Goal: Task Accomplishment & Management: Complete application form

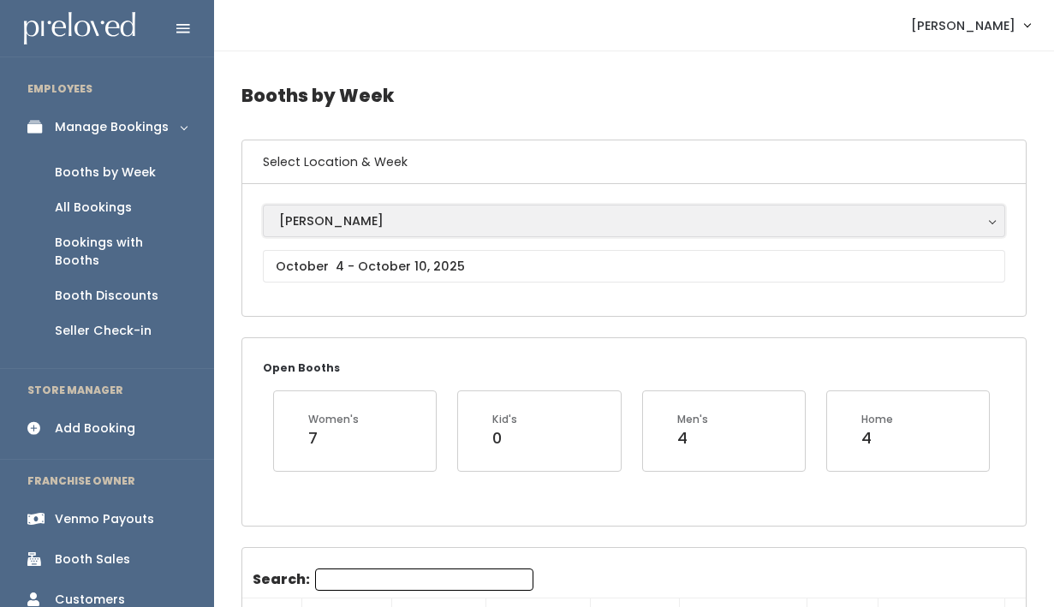
click at [356, 223] on div "[PERSON_NAME]" at bounding box center [634, 220] width 710 height 19
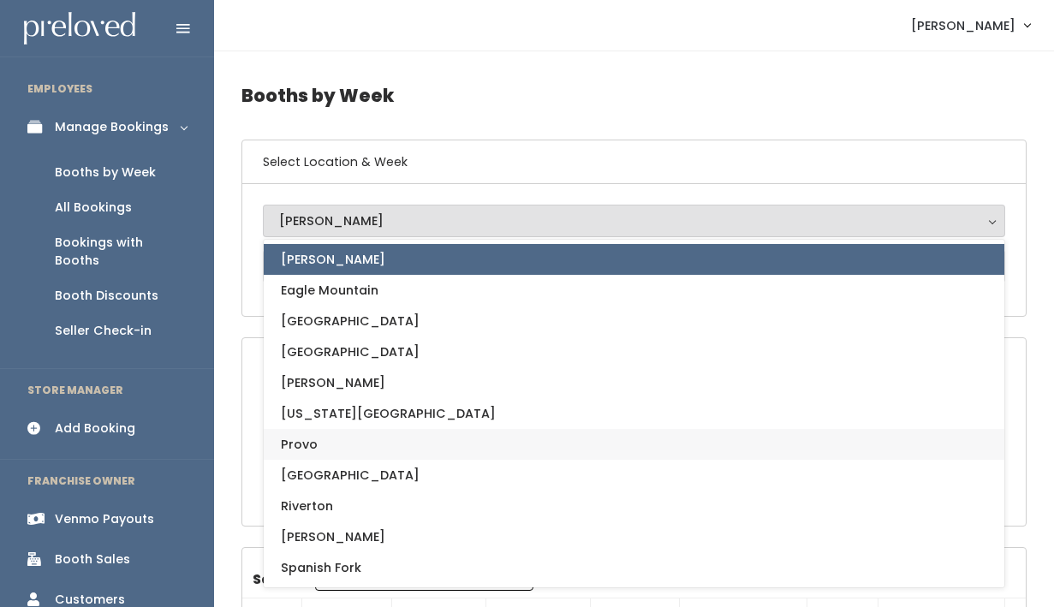
click at [352, 447] on link "Provo" at bounding box center [634, 444] width 740 height 31
select select "1"
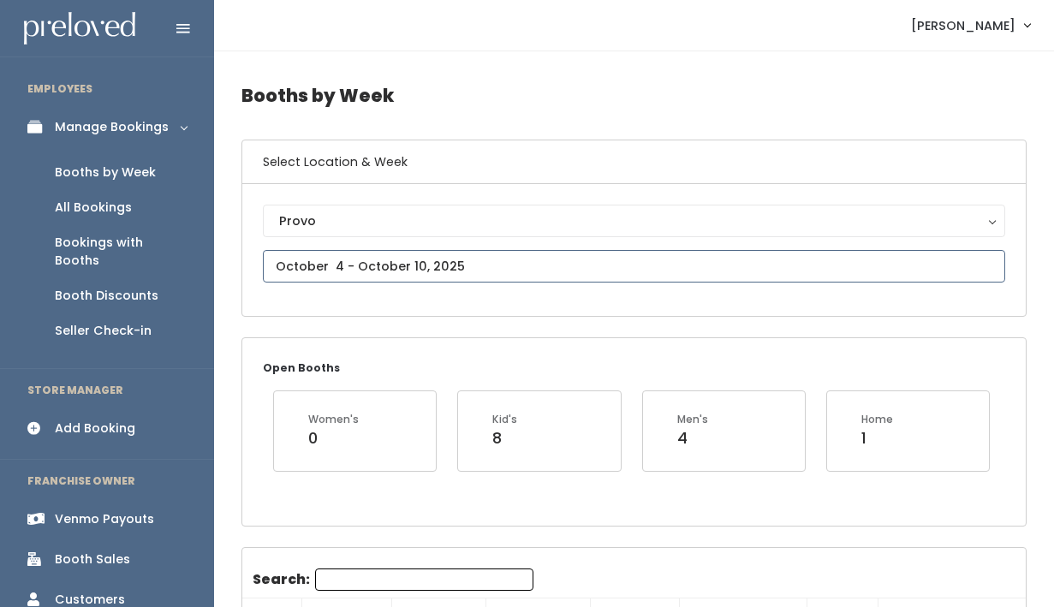
click at [437, 265] on input "text" at bounding box center [634, 266] width 742 height 33
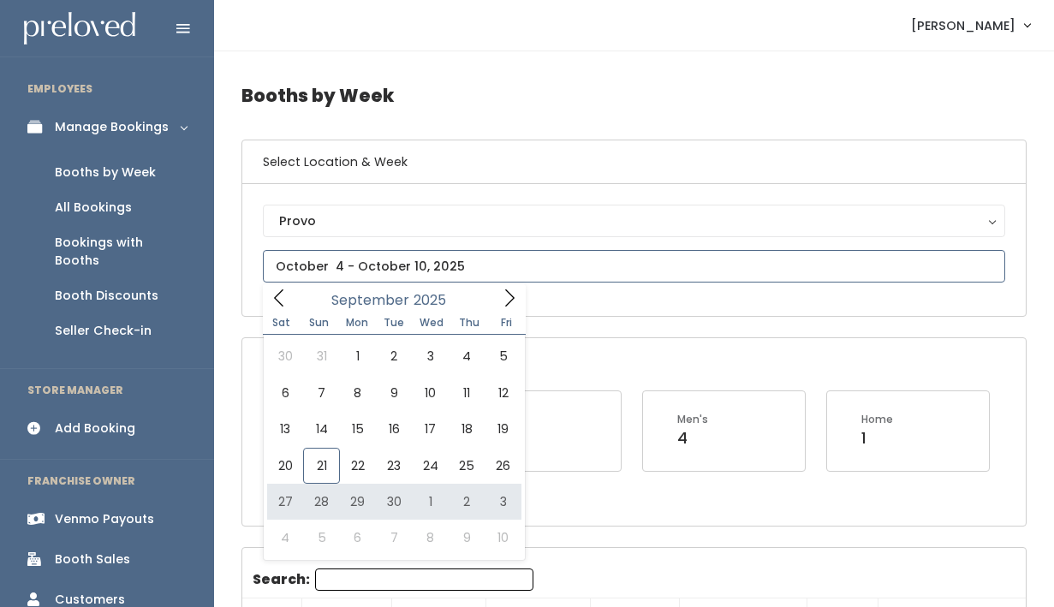
type input "September 27 to October 3"
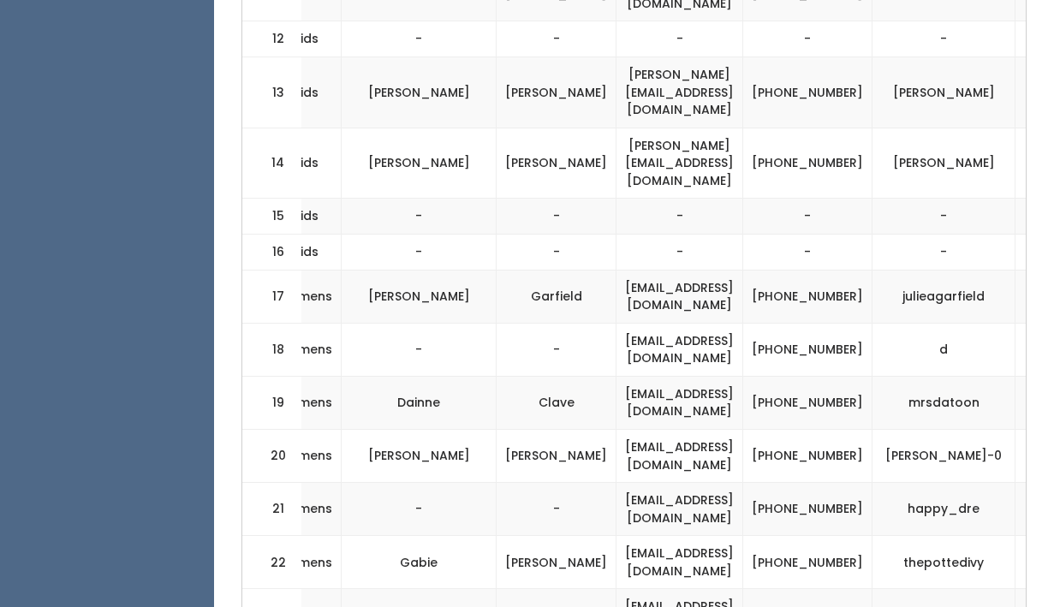
scroll to position [0, 541]
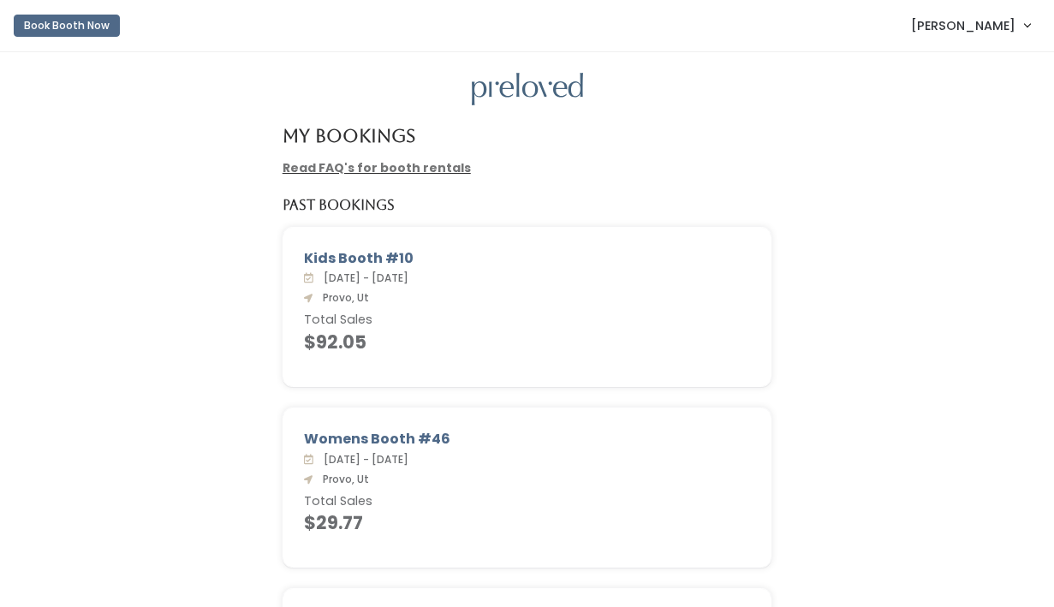
click at [959, 21] on span "[PERSON_NAME]" at bounding box center [963, 25] width 104 height 19
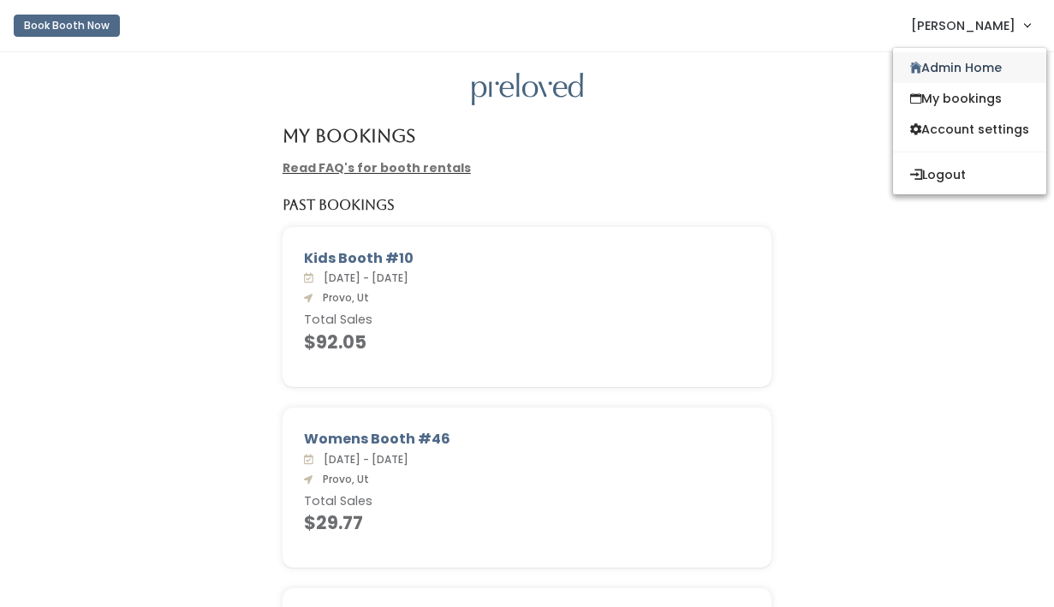
click at [943, 53] on link "Admin Home" at bounding box center [969, 67] width 153 height 31
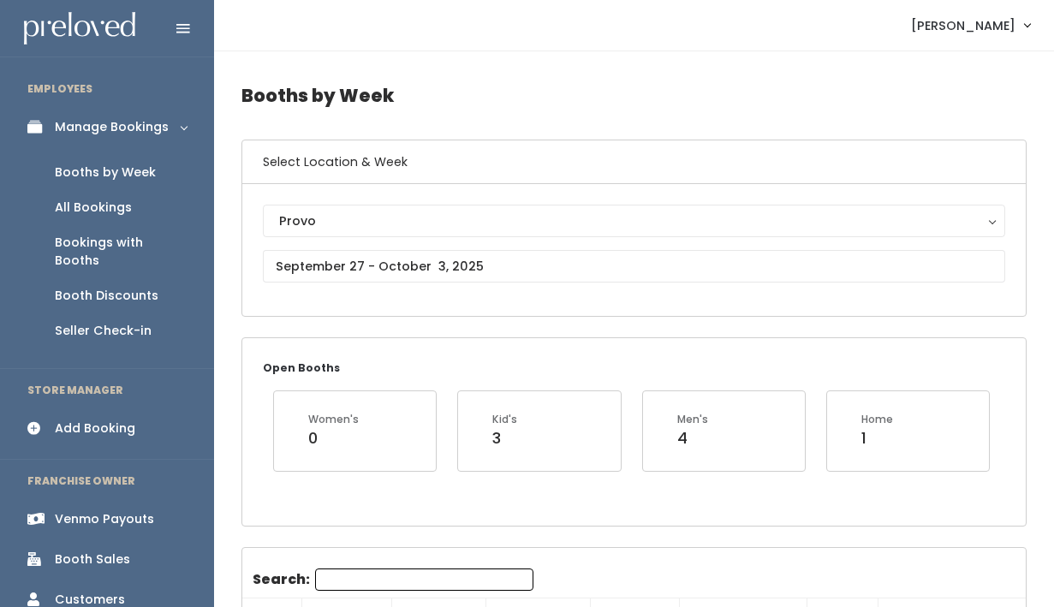
click at [78, 419] on div "Add Booking" at bounding box center [95, 428] width 80 height 18
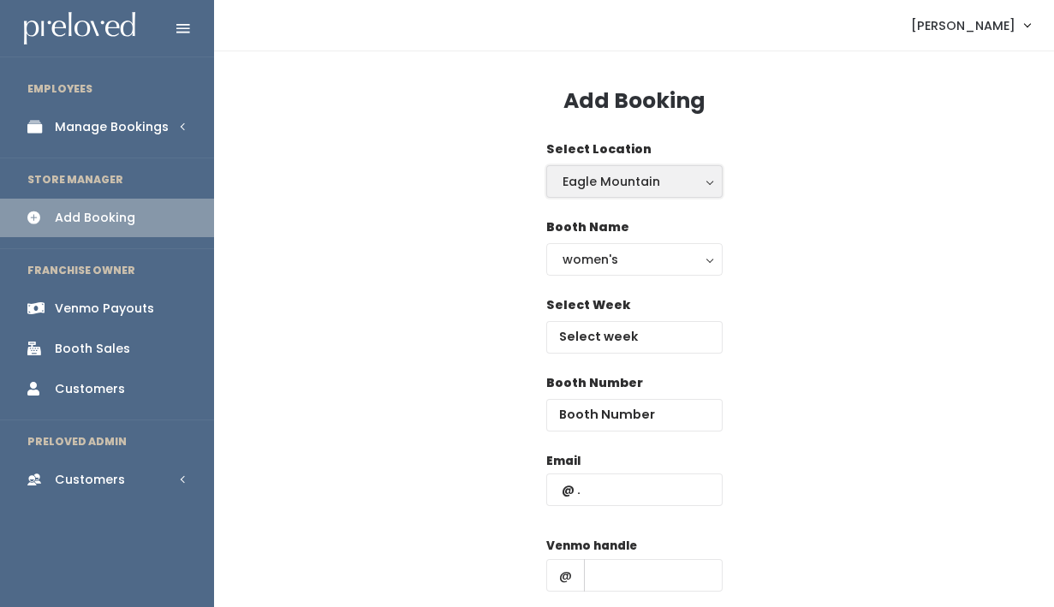
click at [640, 175] on div "Eagle Mountain" at bounding box center [634, 181] width 144 height 19
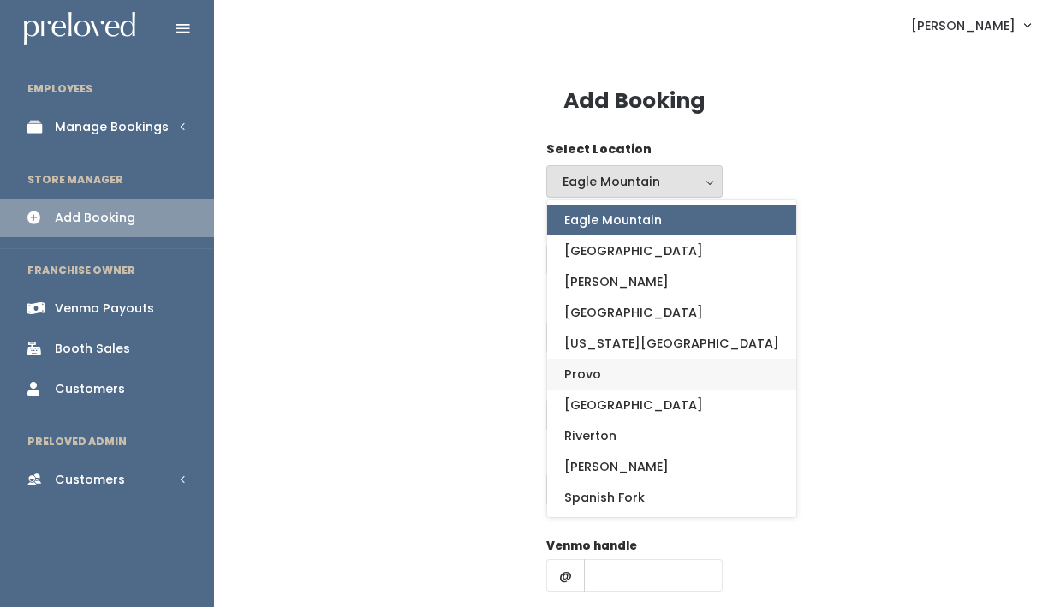
click at [599, 377] on link "Provo" at bounding box center [671, 374] width 249 height 31
select select "1"
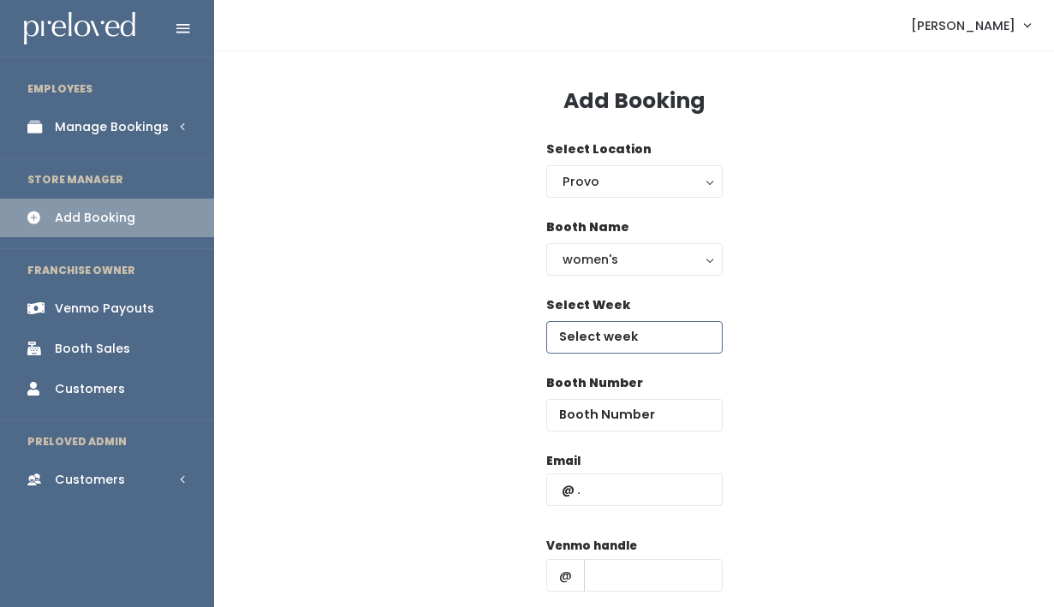
click at [601, 344] on input "text" at bounding box center [634, 337] width 176 height 33
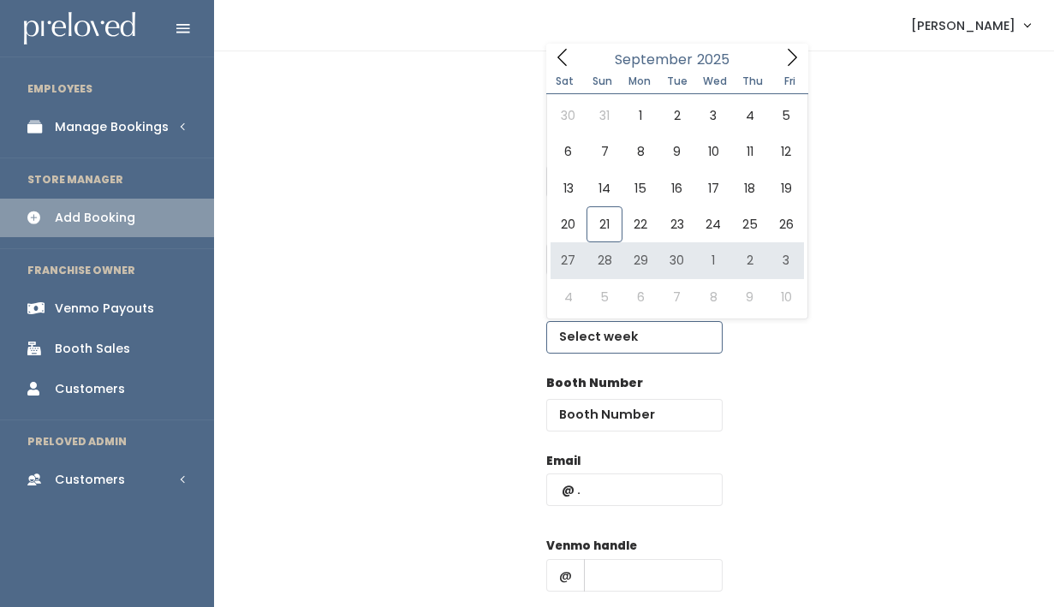
type input "September 27 to October 3"
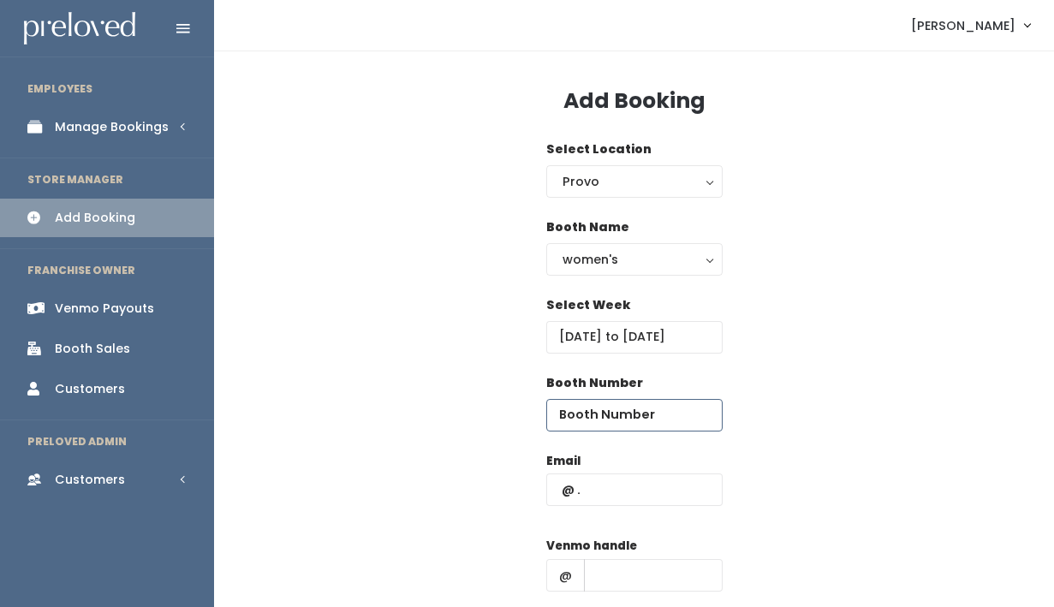
click at [614, 428] on input "number" at bounding box center [634, 415] width 176 height 33
type input "16"
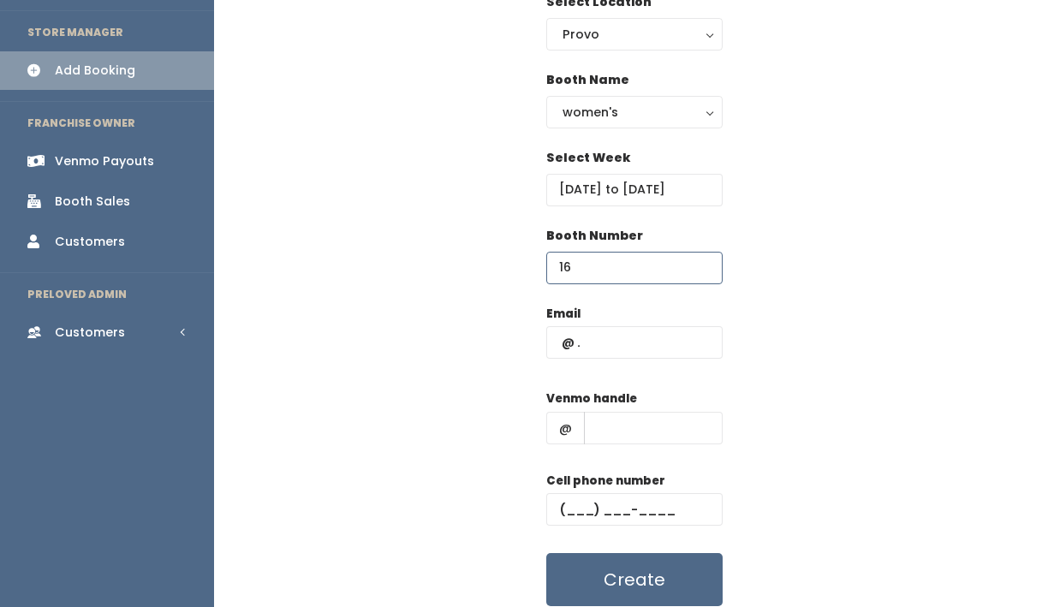
scroll to position [196, 0]
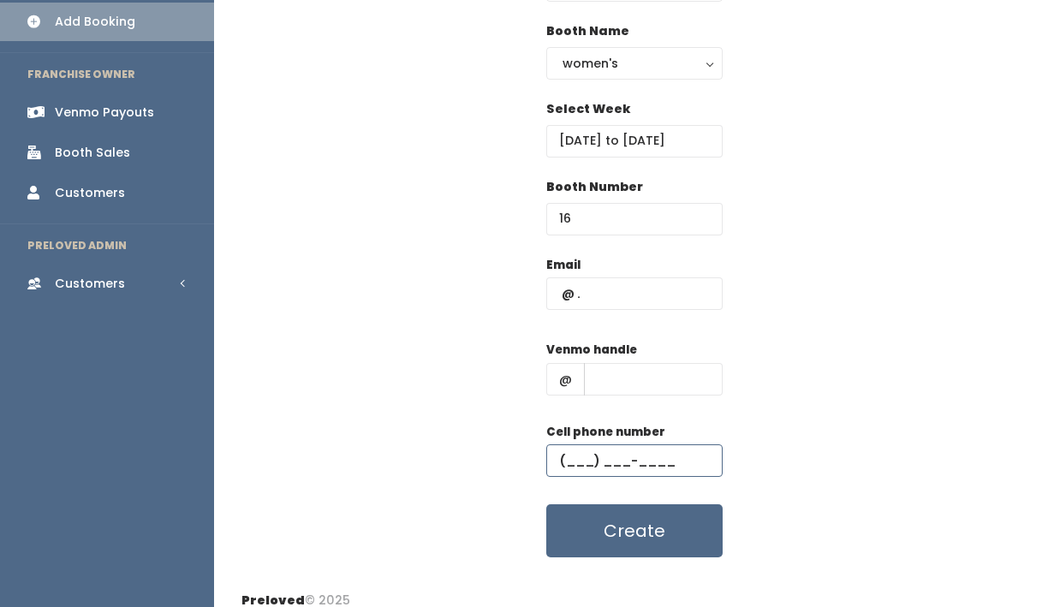
click at [663, 470] on input "text" at bounding box center [634, 460] width 176 height 33
paste input "[PHONE_NUMBER]"
type input "[PHONE_NUMBER]"
click at [607, 304] on input "text" at bounding box center [634, 293] width 176 height 33
paste input "Savannah.stewart.21@gmail.com"
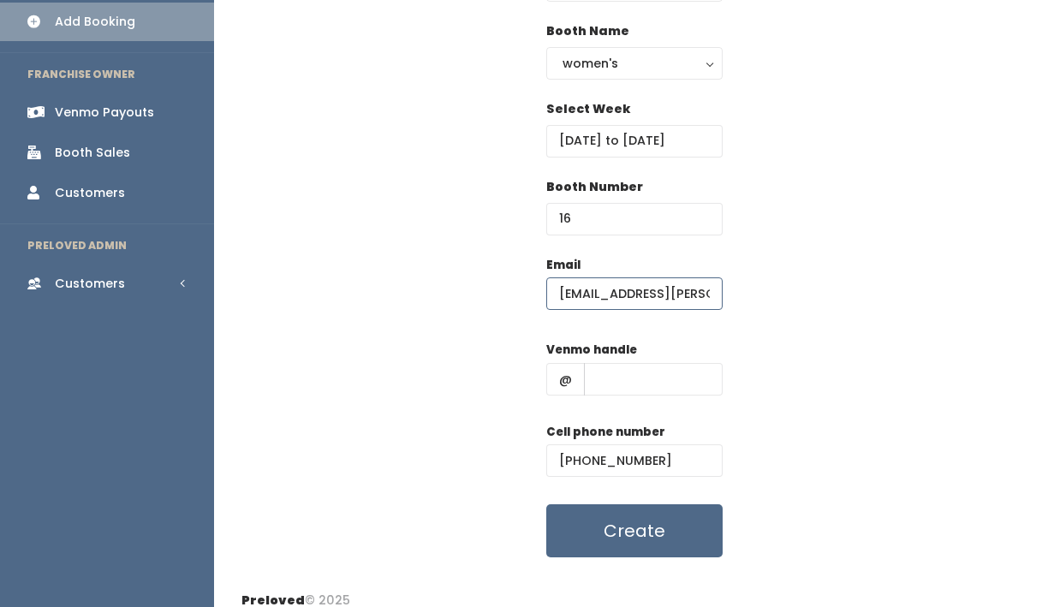
scroll to position [0, 55]
click at [651, 297] on input "Savannah.stewart.21@gmail.com" at bounding box center [634, 293] width 176 height 33
type input "Savannah.stewart.21@gmail.com"
click at [631, 378] on input "text" at bounding box center [653, 379] width 139 height 33
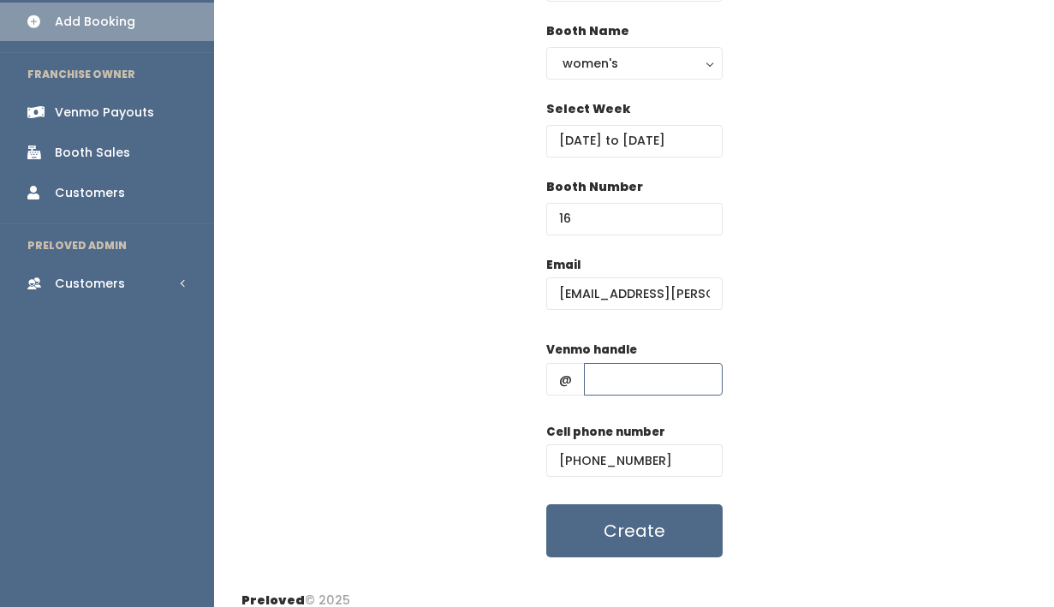
paste input "Savannah-stewart-5"
type input "Savannah-stewart-5"
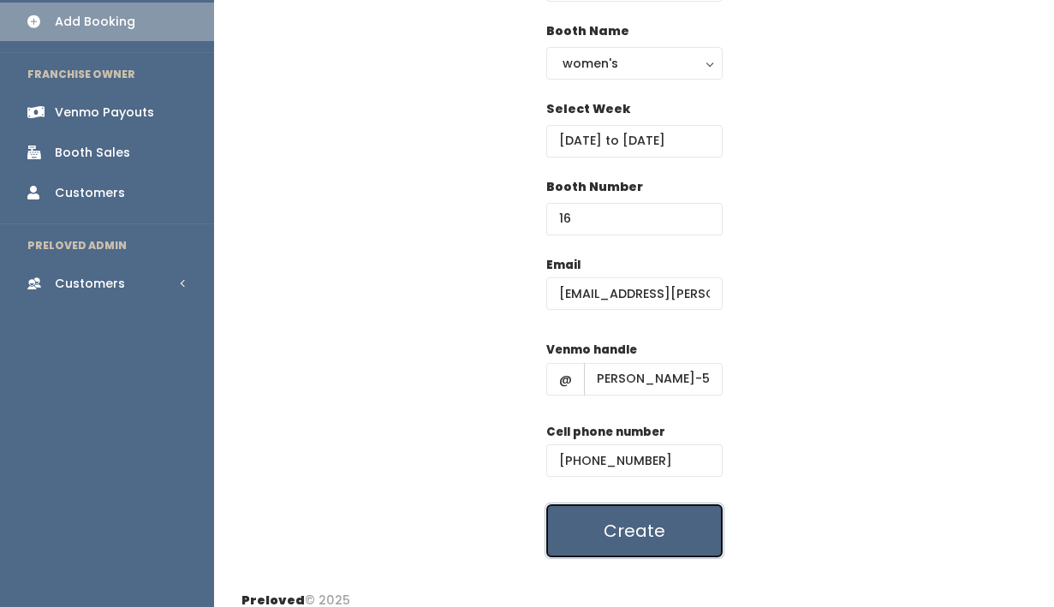
click at [656, 530] on button "Create" at bounding box center [634, 530] width 176 height 53
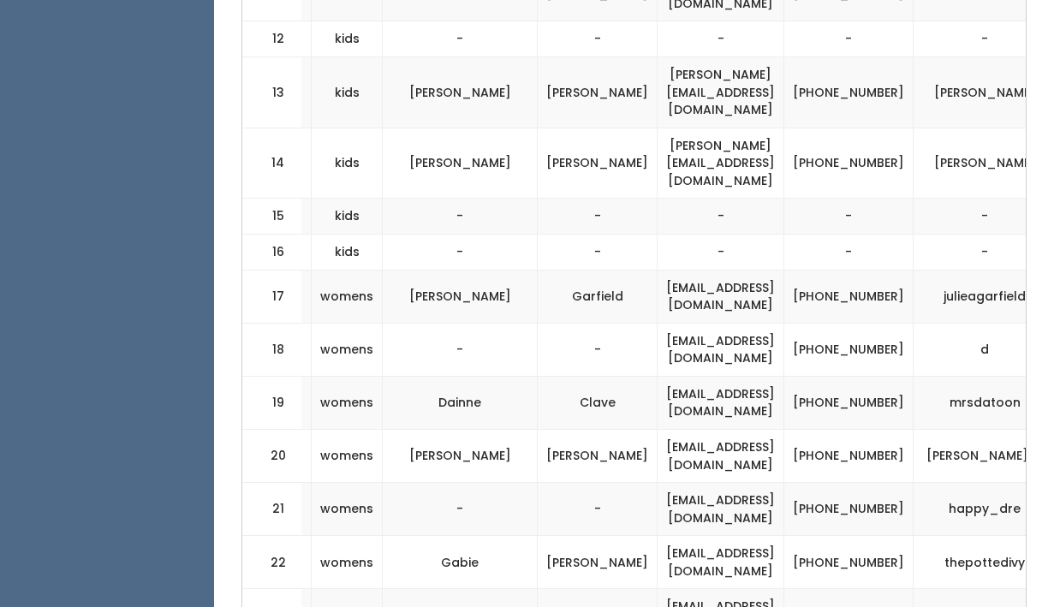
scroll to position [0, 496]
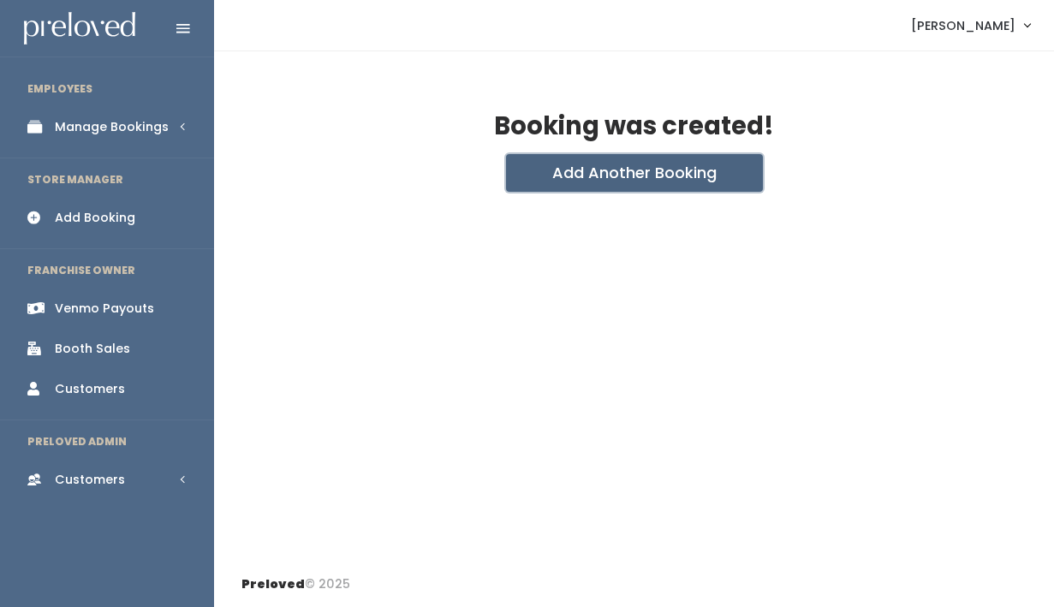
click at [589, 173] on button "Add Another Booking" at bounding box center [634, 173] width 257 height 38
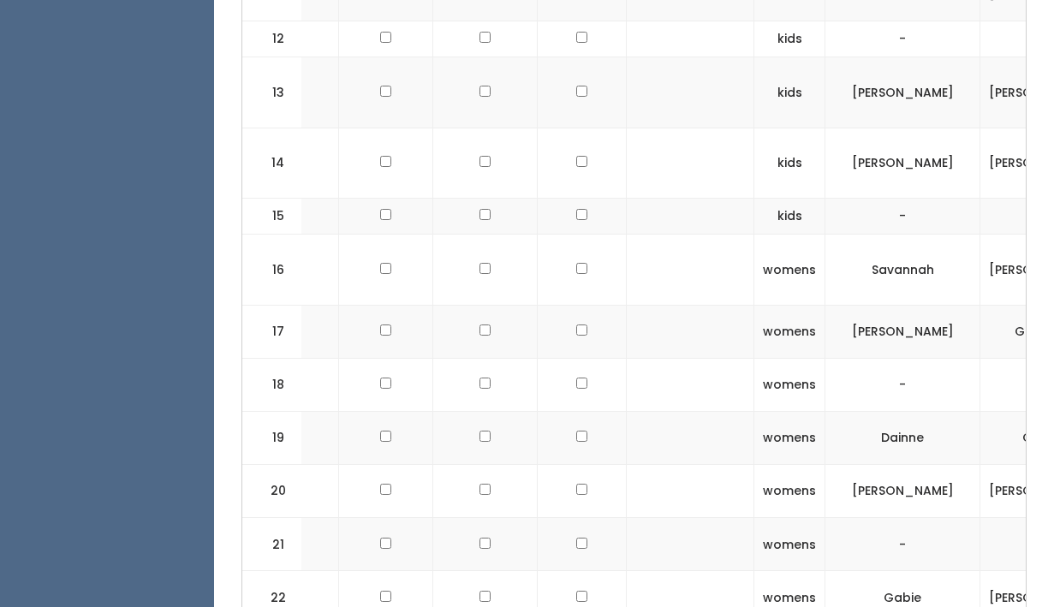
scroll to position [0, 44]
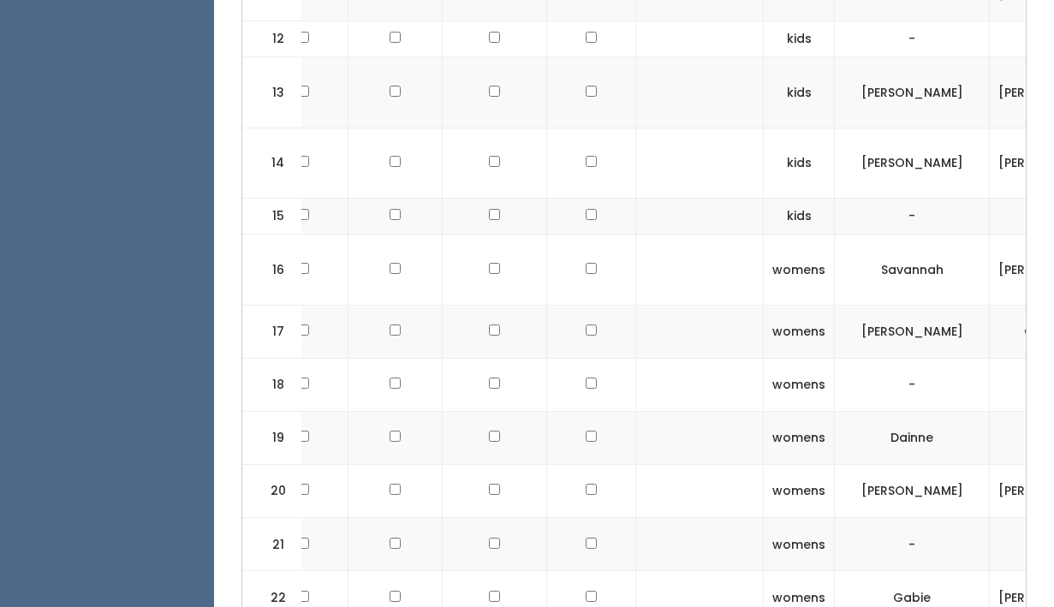
click at [586, 263] on input "checkbox" at bounding box center [591, 268] width 11 height 11
checkbox input "true"
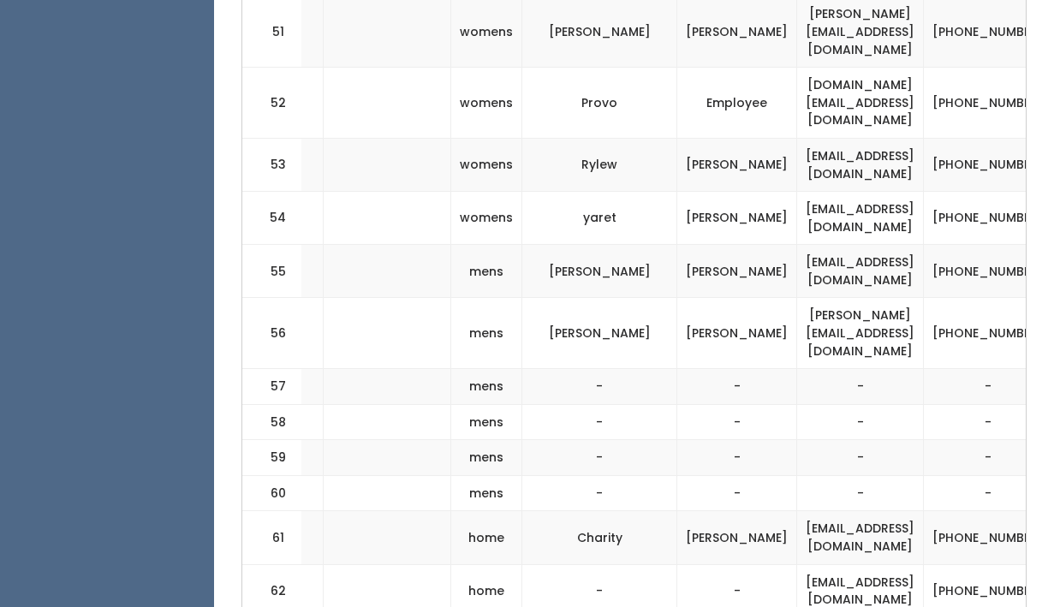
scroll to position [0, 355]
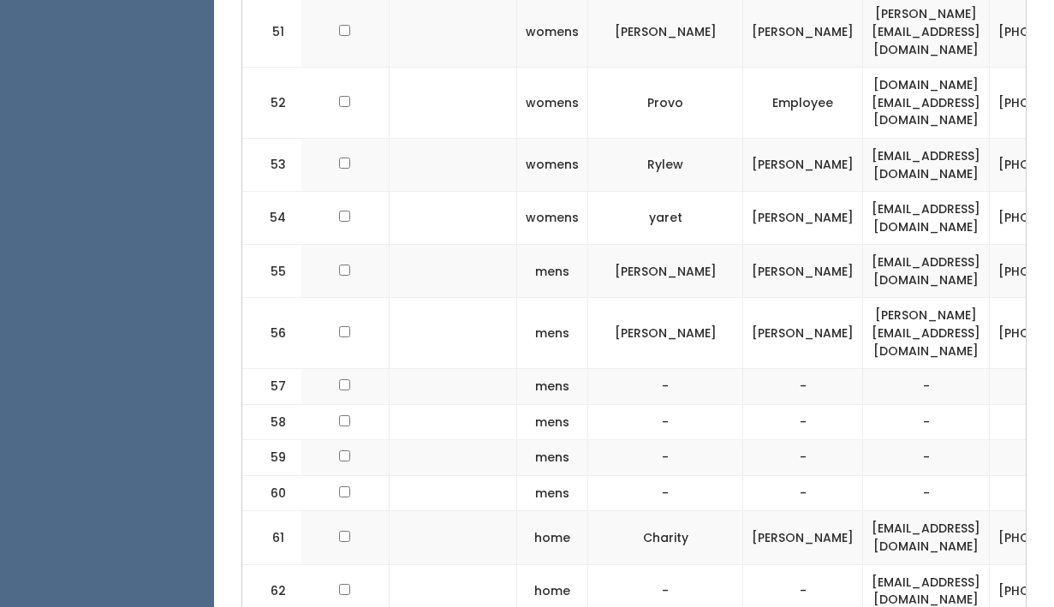
scroll to position [0, 438]
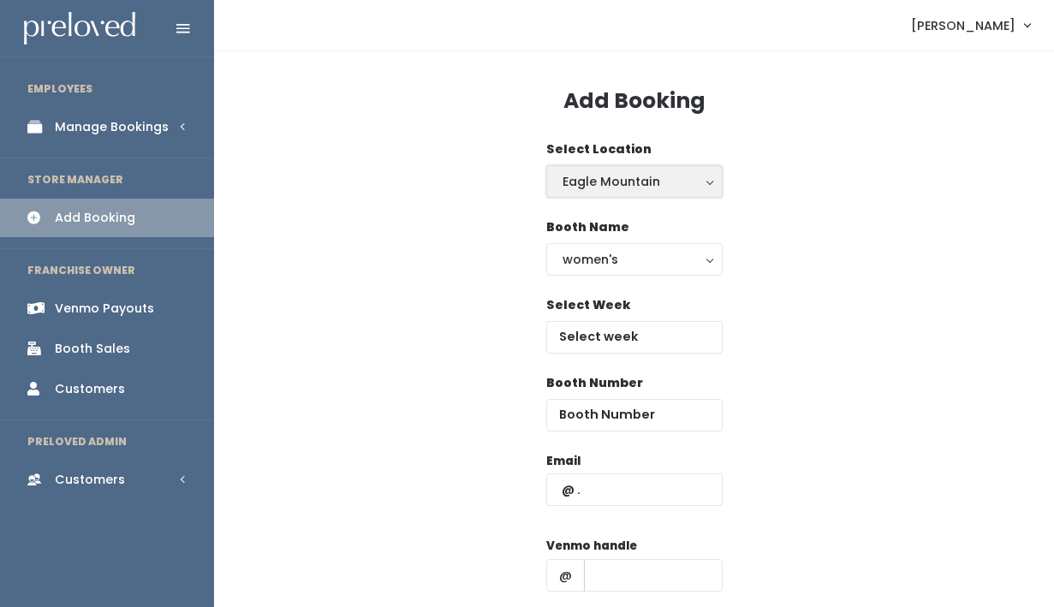
click at [607, 178] on div "Eagle Mountain" at bounding box center [634, 181] width 144 height 19
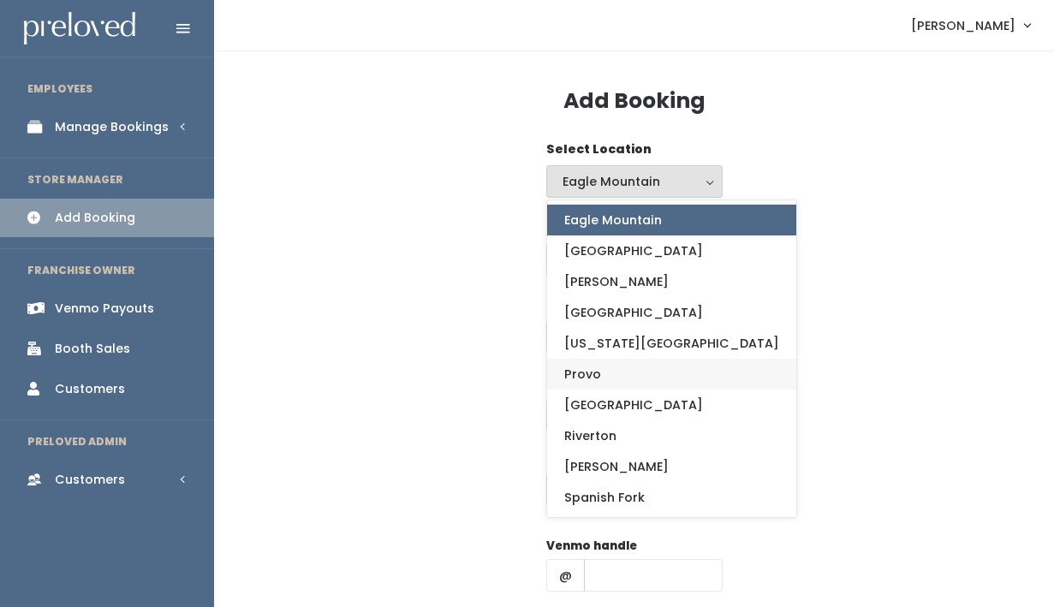
click at [593, 374] on span "Provo" at bounding box center [582, 374] width 37 height 19
select select "1"
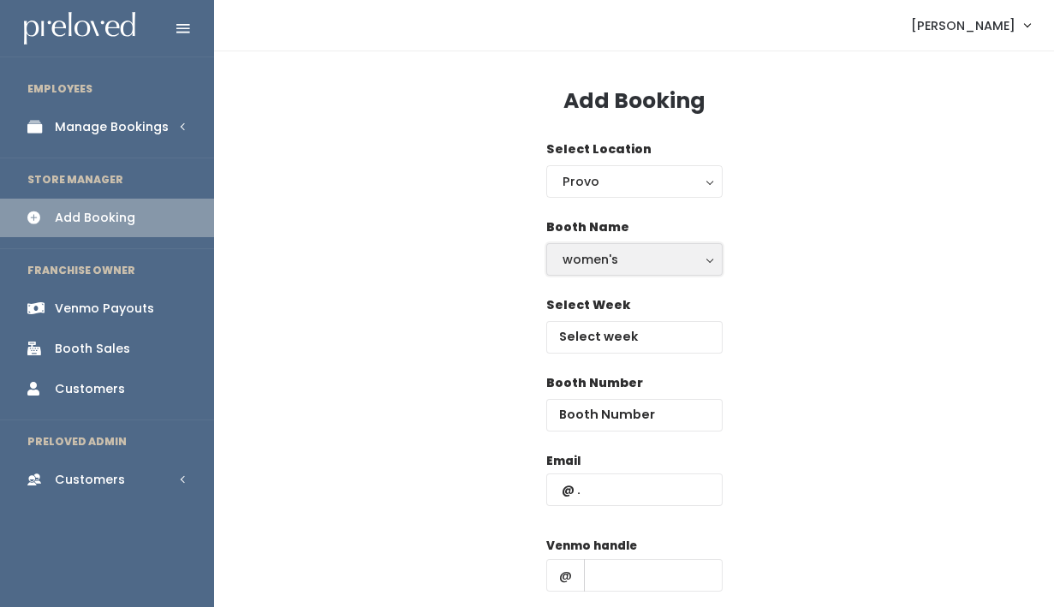
click at [599, 251] on div "women's" at bounding box center [634, 259] width 144 height 19
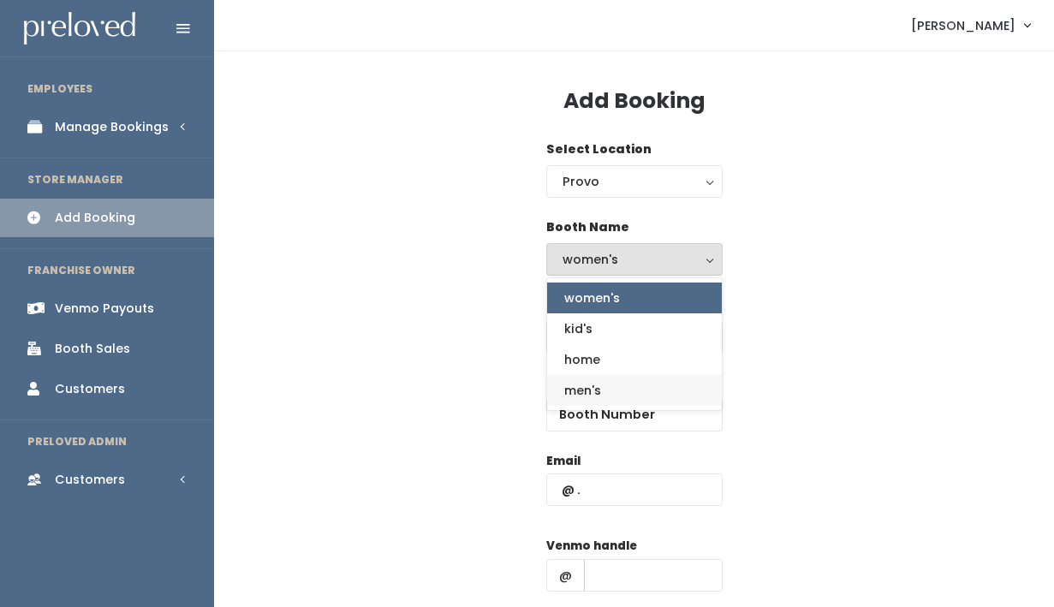
click at [599, 395] on span "men's" at bounding box center [582, 390] width 37 height 19
select select "mens"
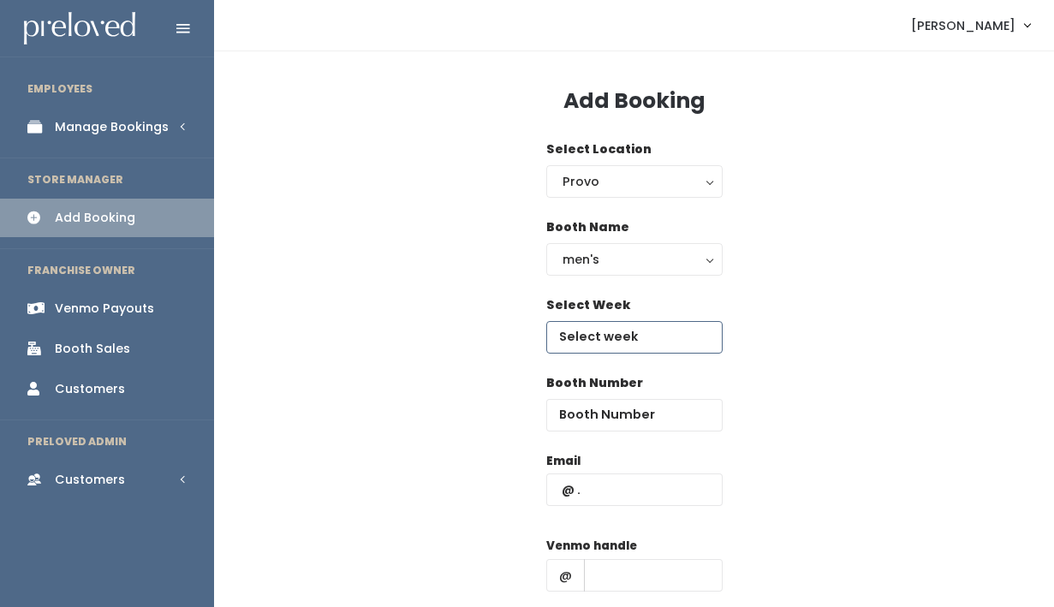
click at [592, 336] on input "text" at bounding box center [634, 337] width 176 height 33
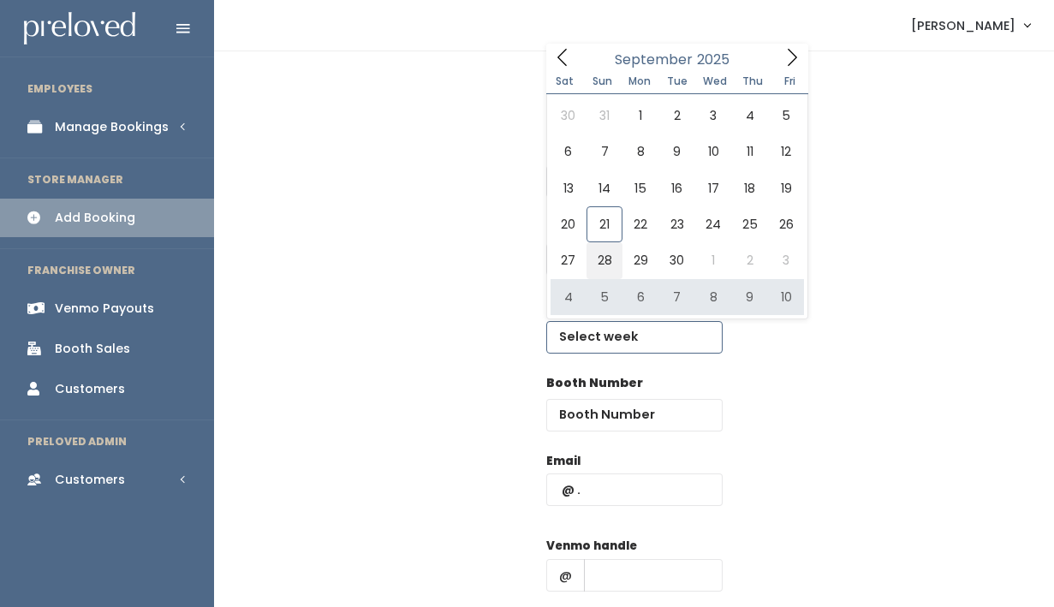
type input "September 27 to October 3"
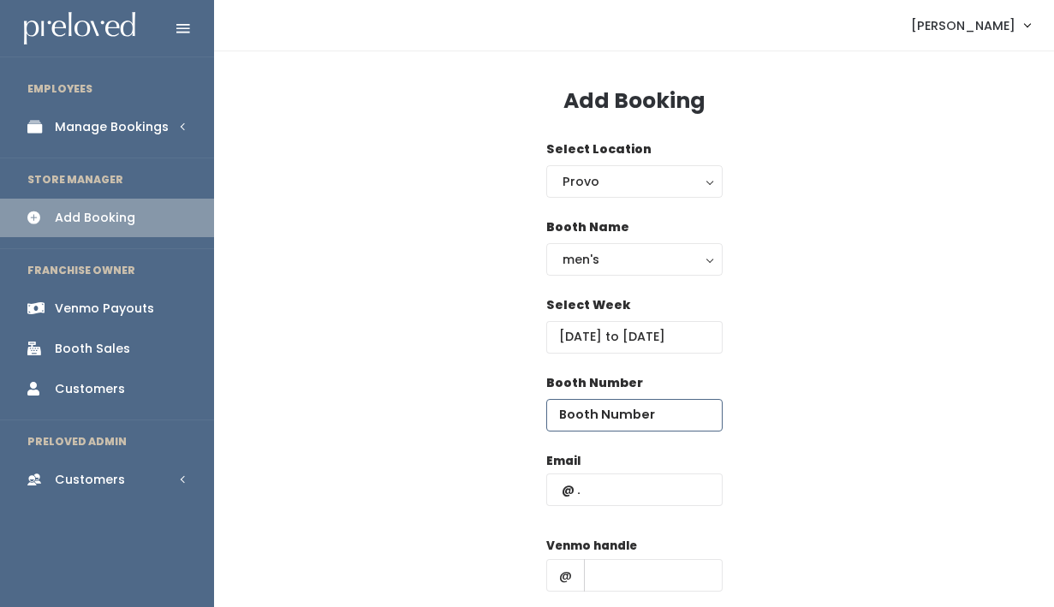
click at [586, 405] on input "number" at bounding box center [634, 415] width 176 height 33
type input "57"
click at [611, 492] on input "text" at bounding box center [634, 489] width 176 height 33
paste input "Savannah-stewart-5"
type input "Savannah-stewart-5"
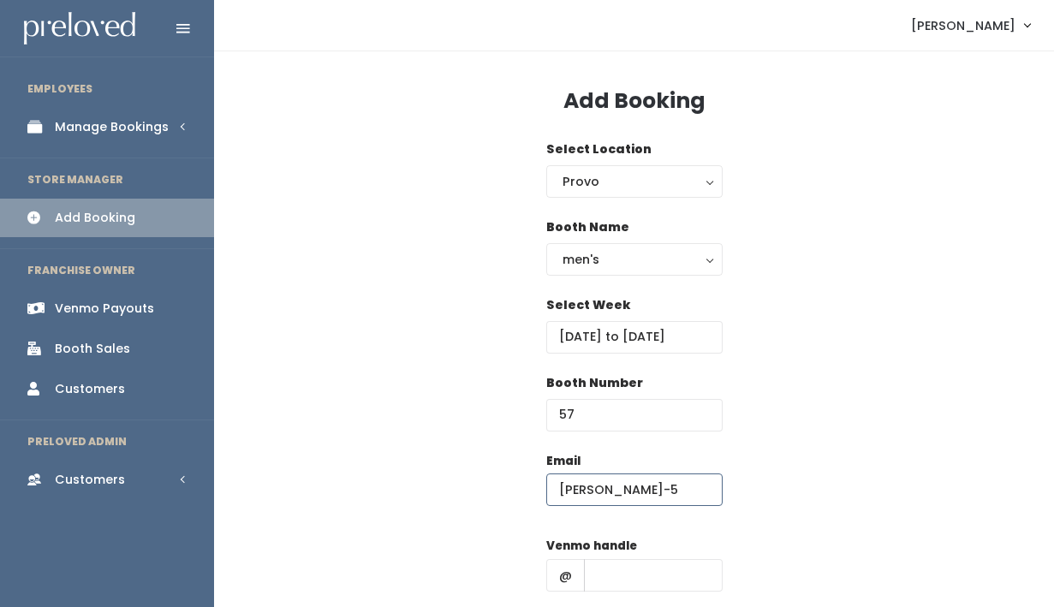
click at [611, 492] on input "Savannah-stewart-5" at bounding box center [634, 489] width 176 height 33
click at [618, 577] on input "text" at bounding box center [653, 575] width 139 height 33
paste input "Savannah-stewart-5"
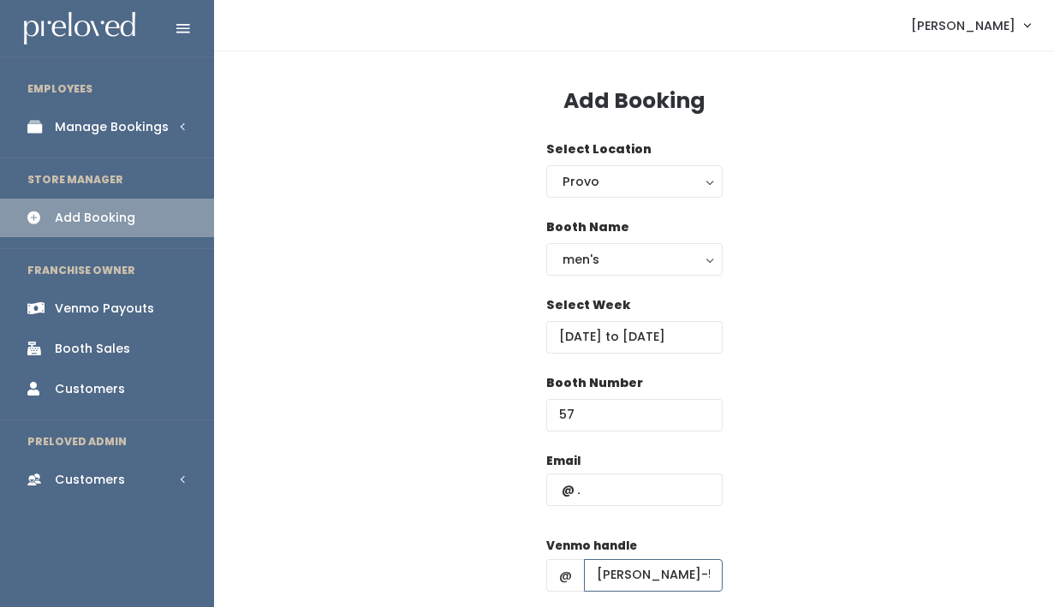
scroll to position [0, 18]
type input "Savannah-stewart-5"
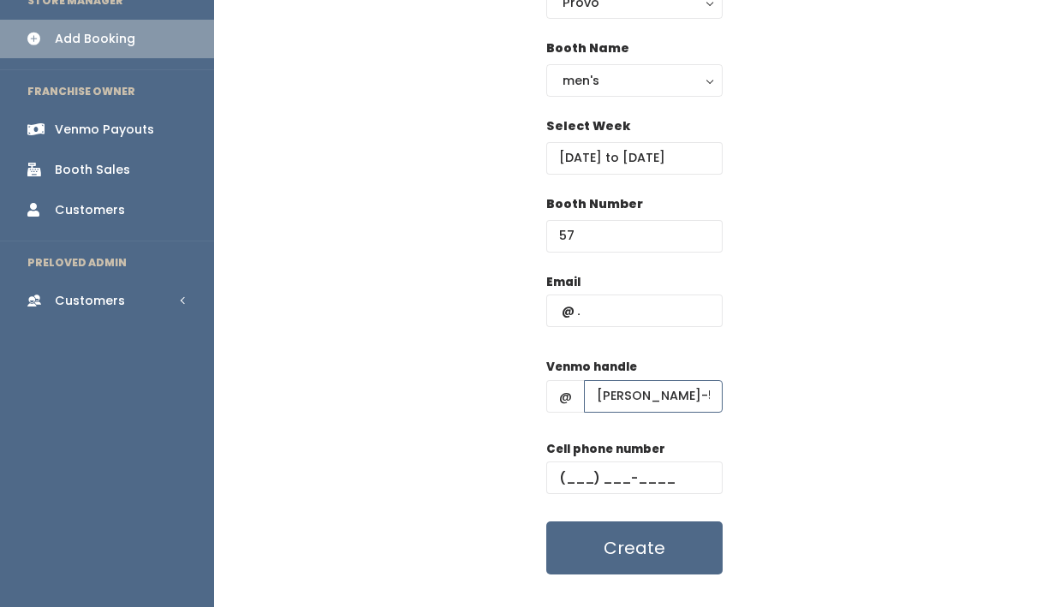
scroll to position [180, 0]
click at [565, 481] on input "text" at bounding box center [634, 477] width 176 height 33
paste input "[PHONE_NUMBER]"
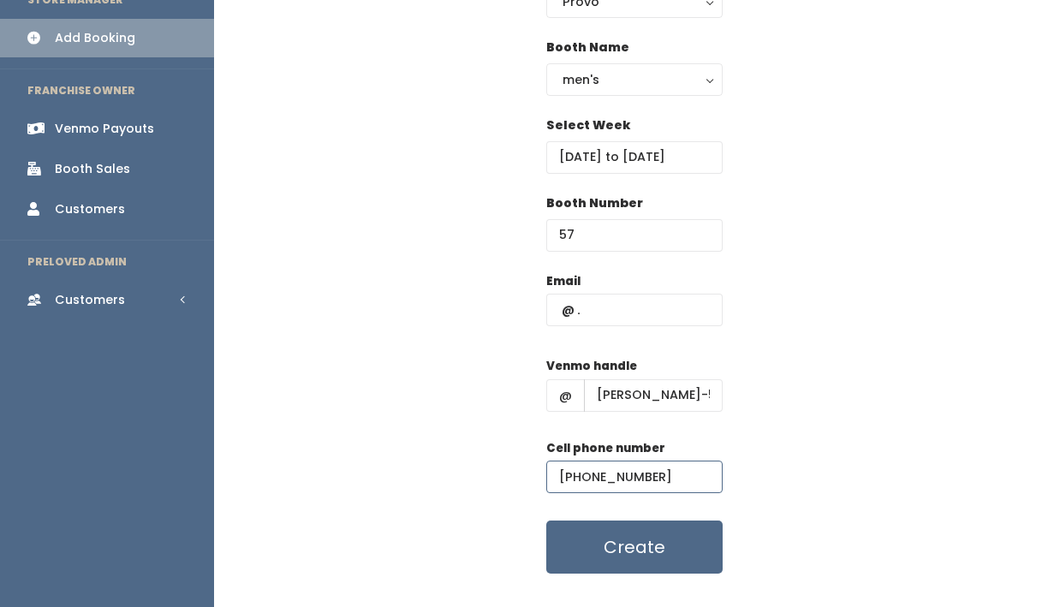
type input "[PHONE_NUMBER]"
click at [636, 305] on input "text" at bounding box center [634, 310] width 176 height 33
paste input "Savannah.stewart.21@gmail.com"
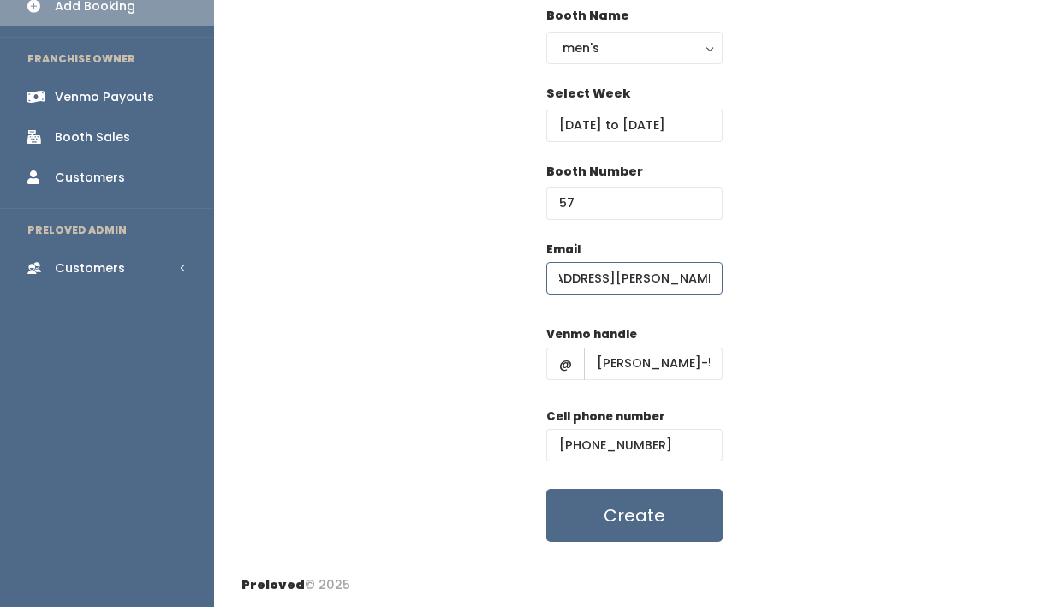
scroll to position [212, 0]
type input "Savannah.stewart.21@gmail.com"
click at [659, 520] on button "Create" at bounding box center [634, 514] width 176 height 53
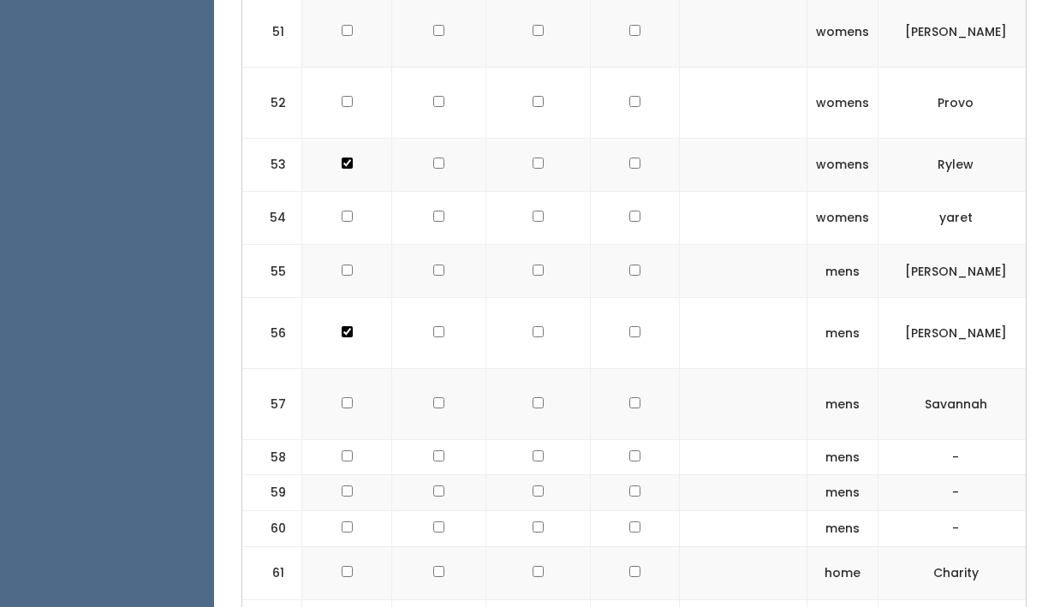
click at [629, 397] on input "checkbox" at bounding box center [634, 402] width 11 height 11
checkbox input "true"
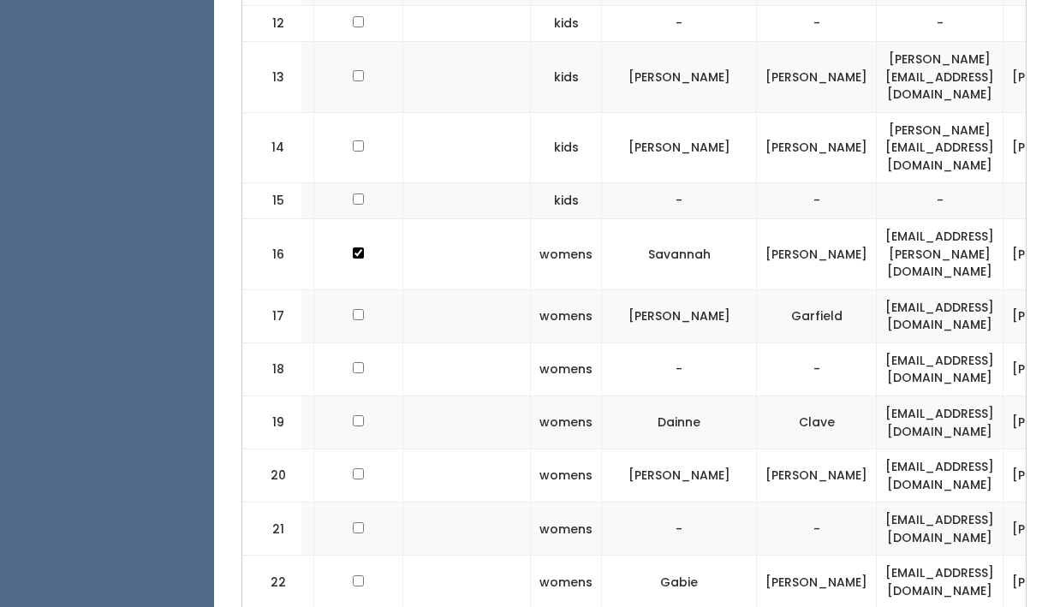
scroll to position [0, 622]
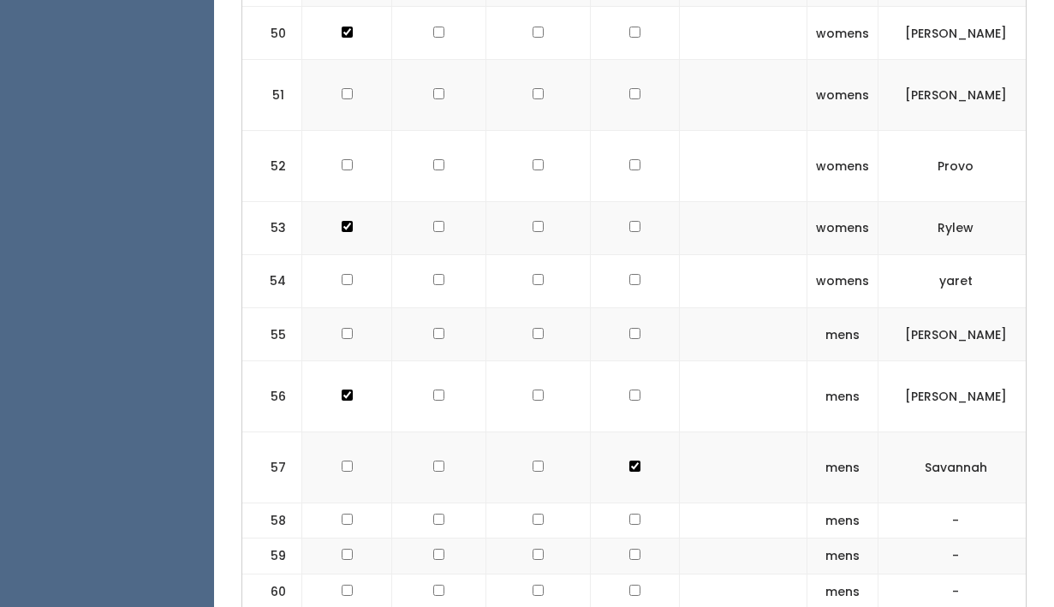
scroll to position [3469, 0]
